Goal: Task Accomplishment & Management: Use online tool/utility

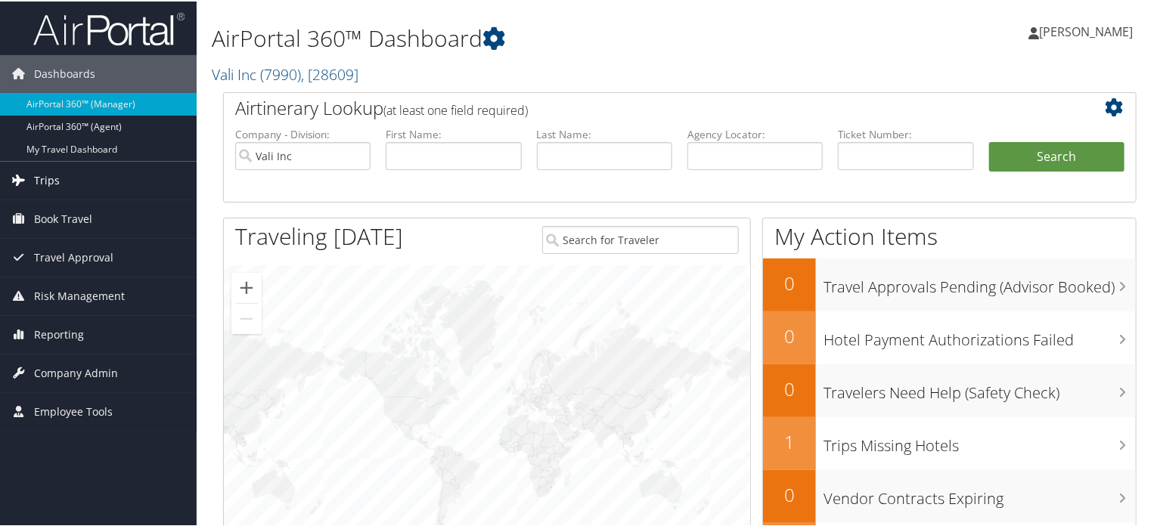
click at [41, 182] on span "Trips" at bounding box center [47, 179] width 26 height 38
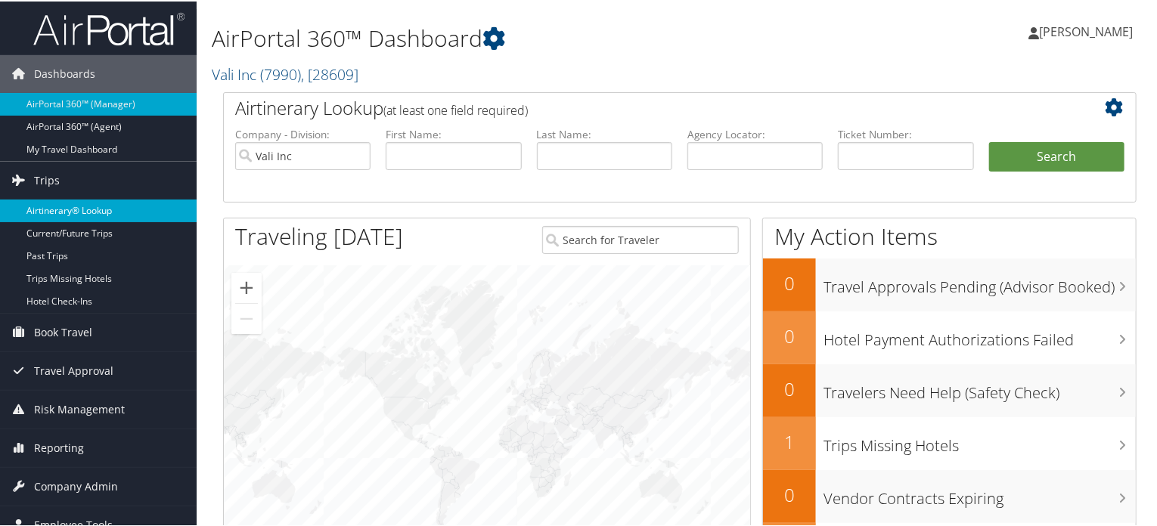
click at [84, 210] on link "Airtinerary® Lookup" at bounding box center [98, 209] width 197 height 23
